Goal: Find specific page/section: Find specific page/section

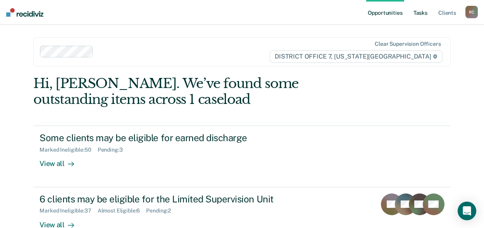
click at [420, 12] on link "Tasks" at bounding box center [420, 12] width 17 height 25
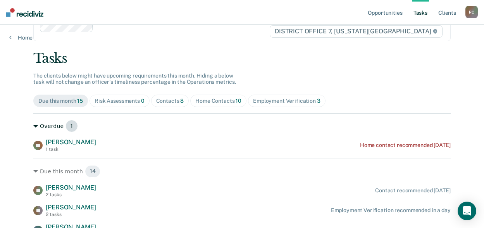
scroll to position [39, 0]
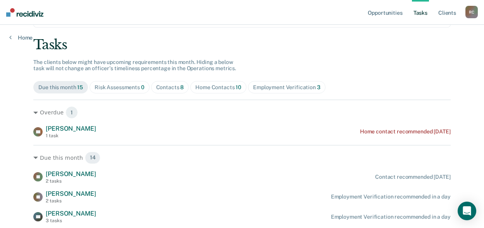
click at [164, 87] on div "Contacts 8" at bounding box center [170, 87] width 28 height 7
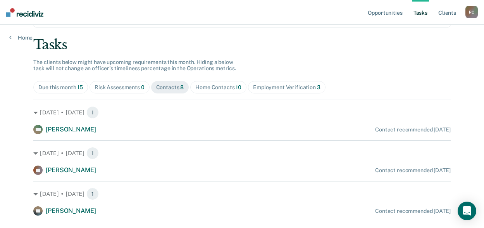
click at [225, 87] on div "Home Contacts 10" at bounding box center [218, 87] width 46 height 7
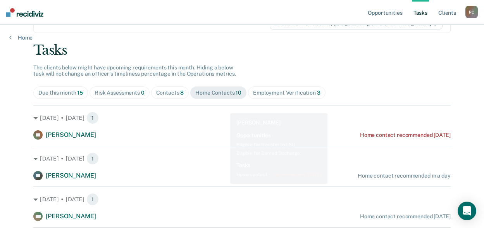
scroll to position [0, 0]
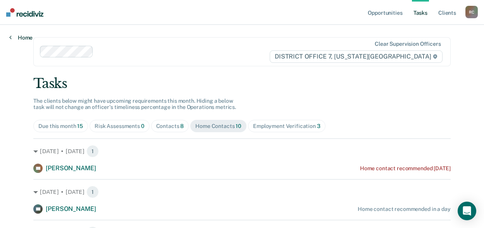
click at [23, 39] on link "Home" at bounding box center [20, 37] width 23 height 7
